Goal: Information Seeking & Learning: Learn about a topic

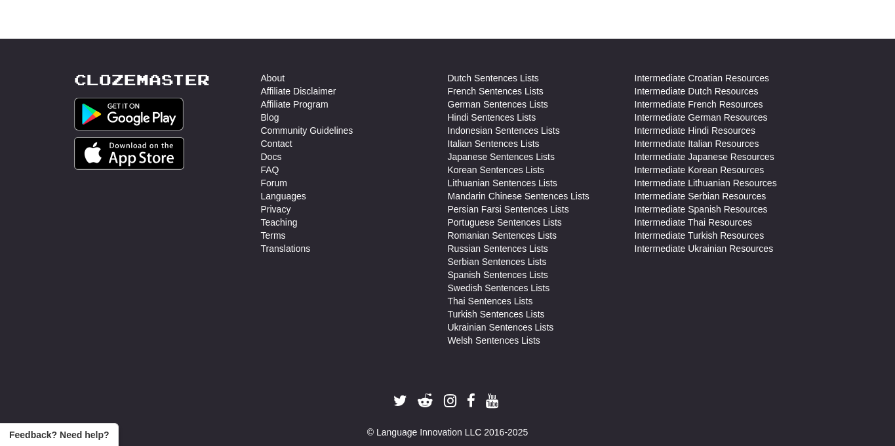
scroll to position [465, 0]
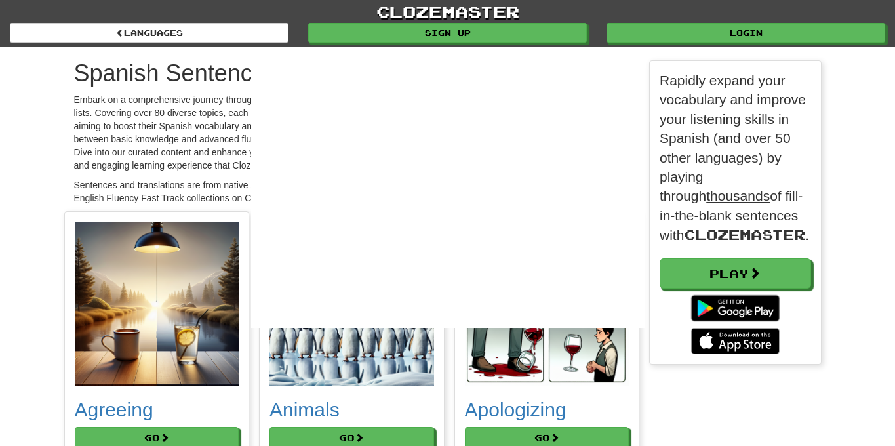
scroll to position [277, 172]
